Goal: Navigation & Orientation: Find specific page/section

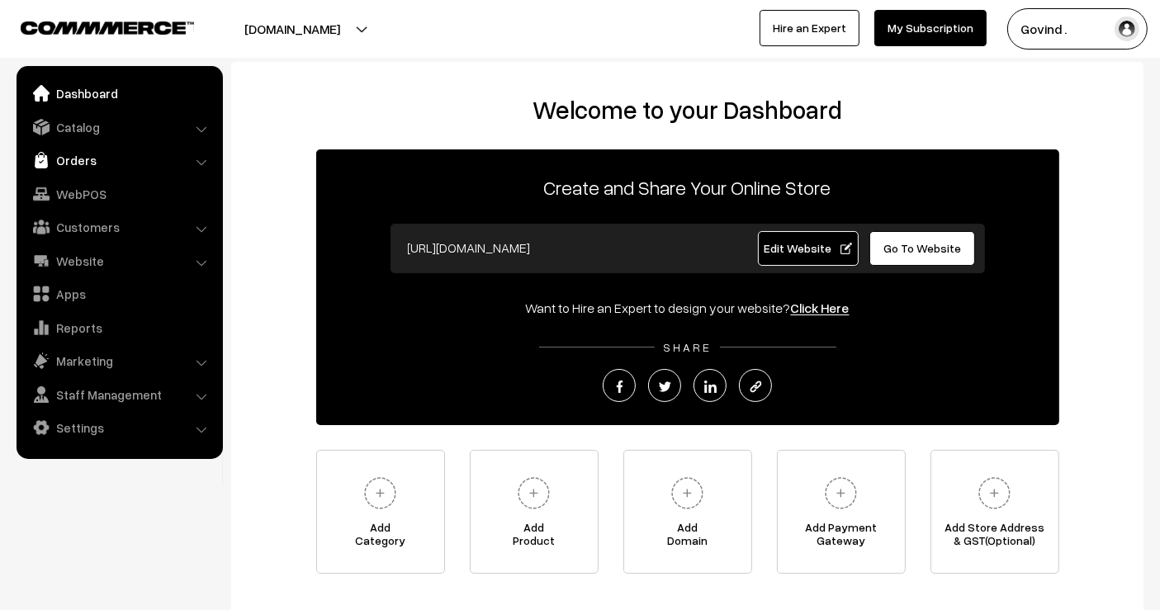
click at [81, 147] on link "Orders" at bounding box center [119, 160] width 197 height 30
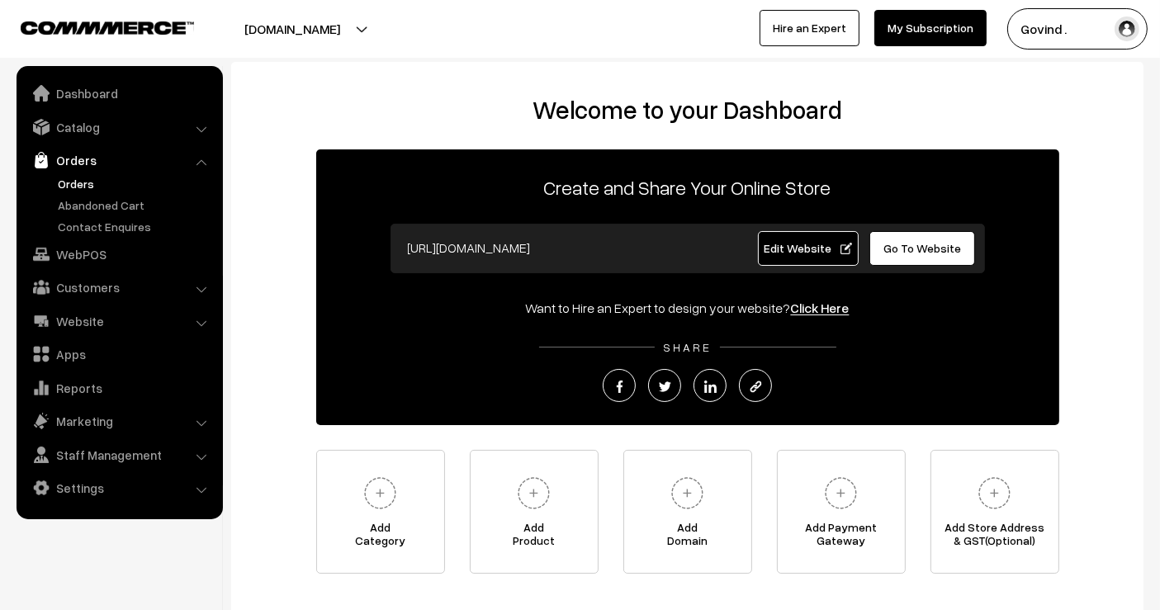
click at [80, 176] on link "Orders" at bounding box center [136, 183] width 164 height 17
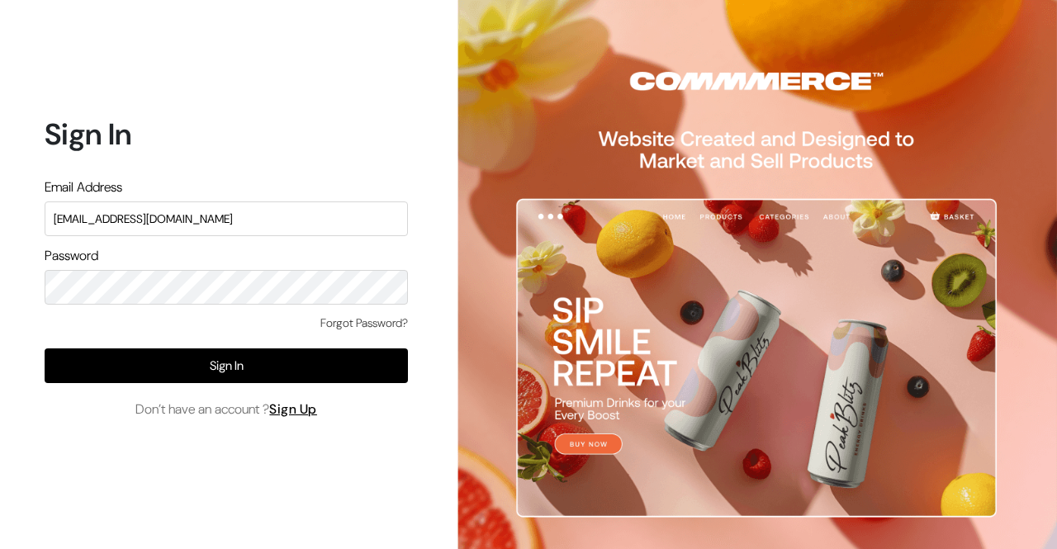
type input "[EMAIL_ADDRESS][DOMAIN_NAME]"
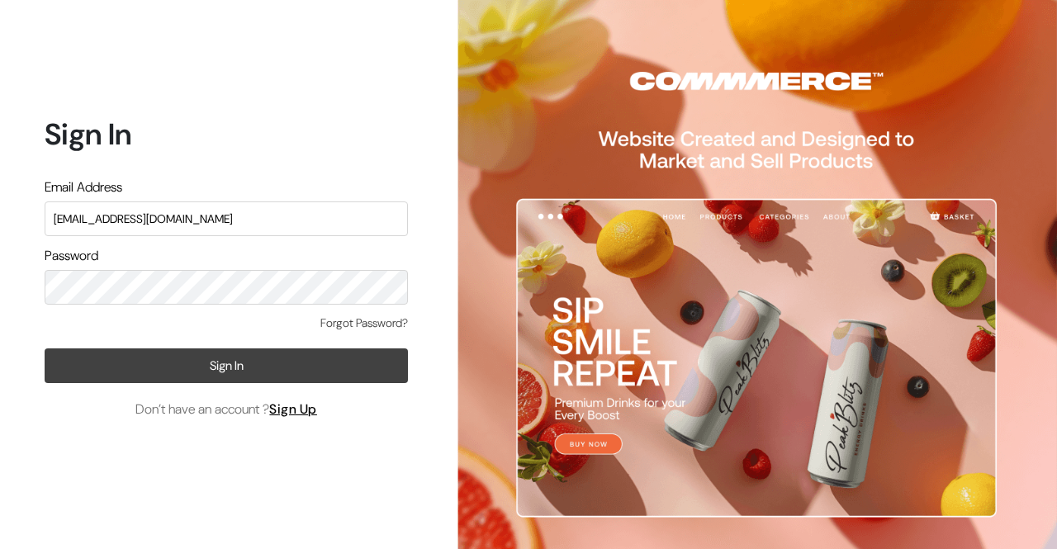
click at [202, 361] on button "Sign In" at bounding box center [226, 366] width 363 height 35
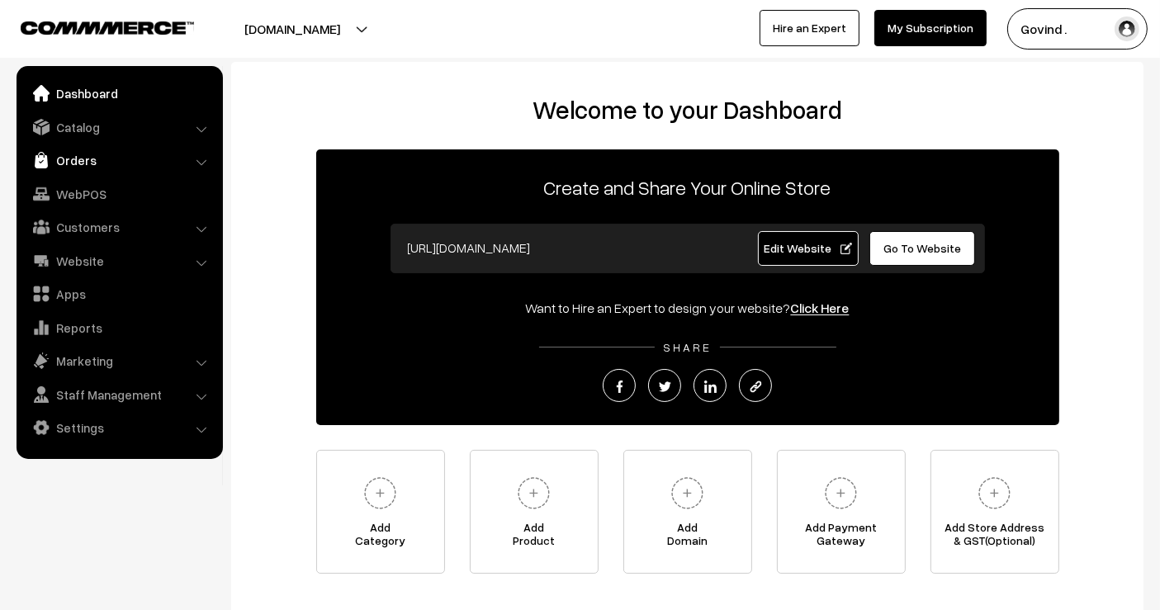
click at [95, 165] on link "Orders" at bounding box center [119, 160] width 197 height 30
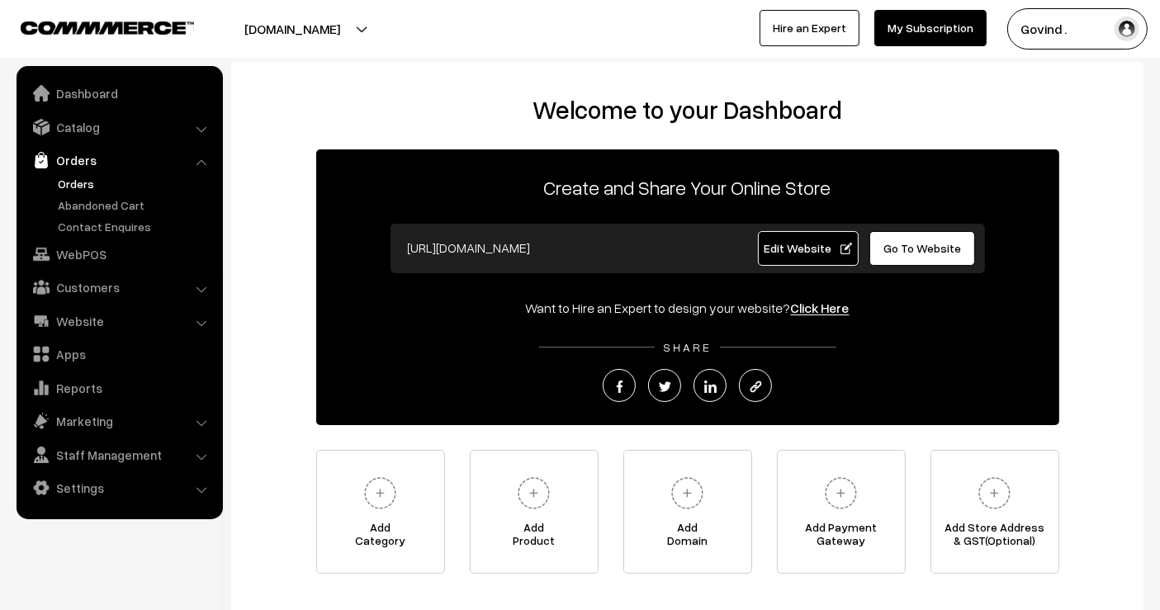
click at [81, 175] on link "Orders" at bounding box center [136, 183] width 164 height 17
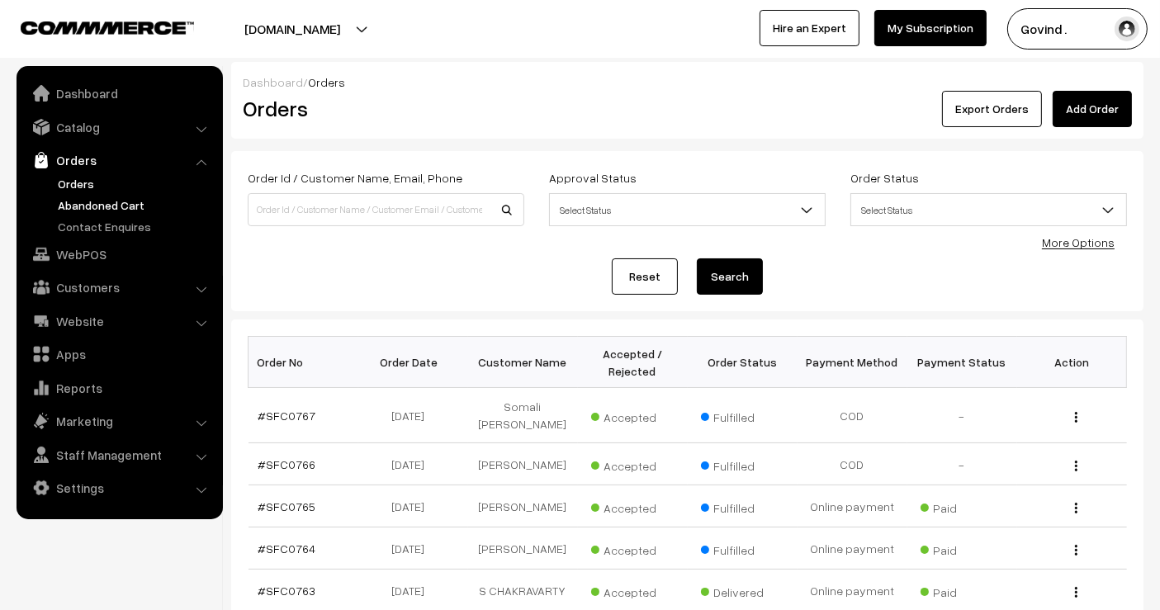
click at [104, 197] on link "Abandoned Cart" at bounding box center [136, 205] width 164 height 17
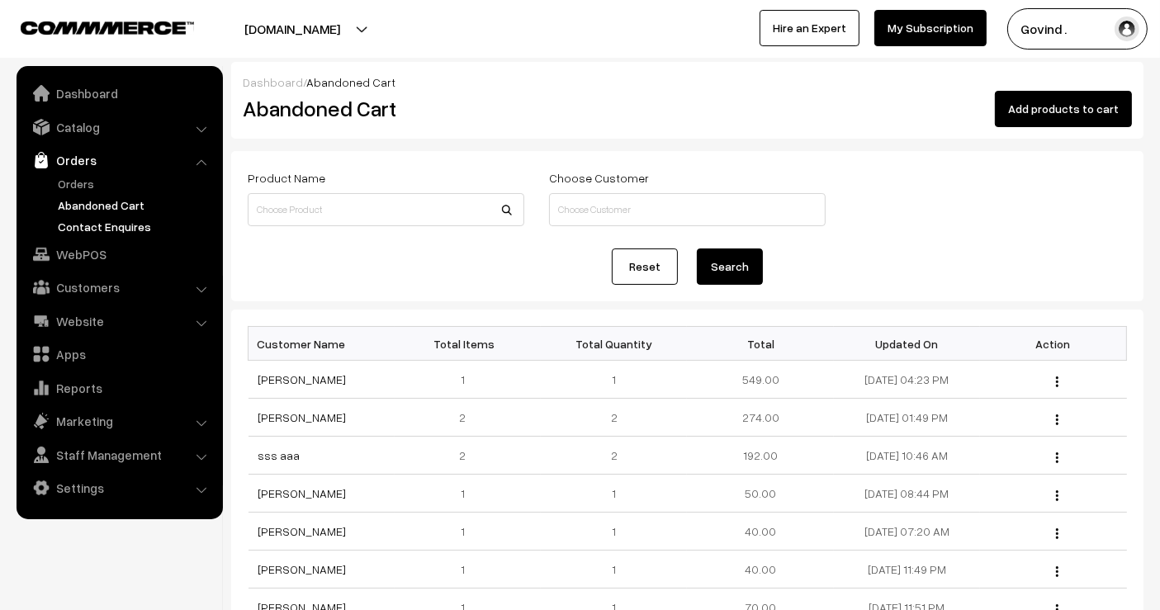
click at [108, 222] on link "Contact Enquires" at bounding box center [136, 226] width 164 height 17
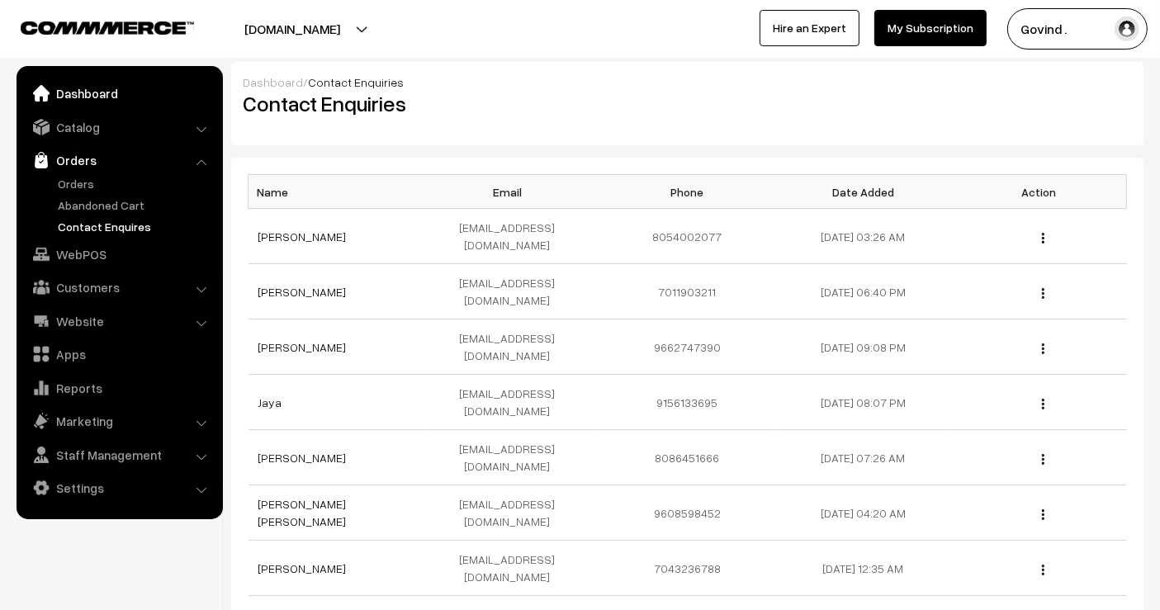
click at [74, 93] on link "Dashboard" at bounding box center [119, 93] width 197 height 30
